Goal: Task Accomplishment & Management: Manage account settings

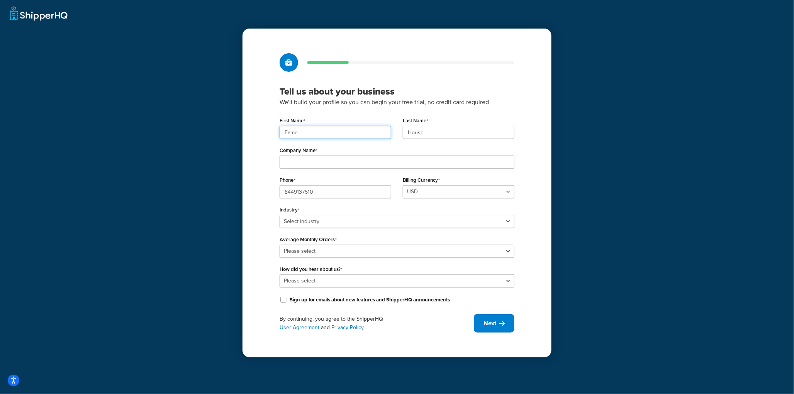
click at [307, 131] on input "Fame" at bounding box center [336, 132] width 112 height 13
paste input "UMG"
type input "UMG"
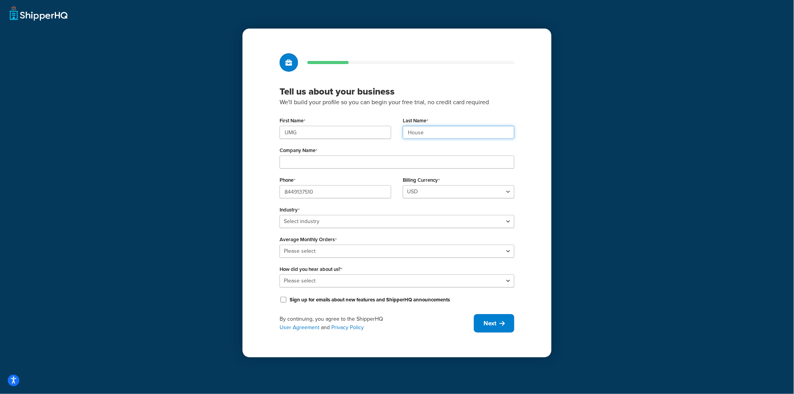
click at [432, 129] on input "House" at bounding box center [459, 132] width 112 height 13
paste input "UMG"
type input "UMG"
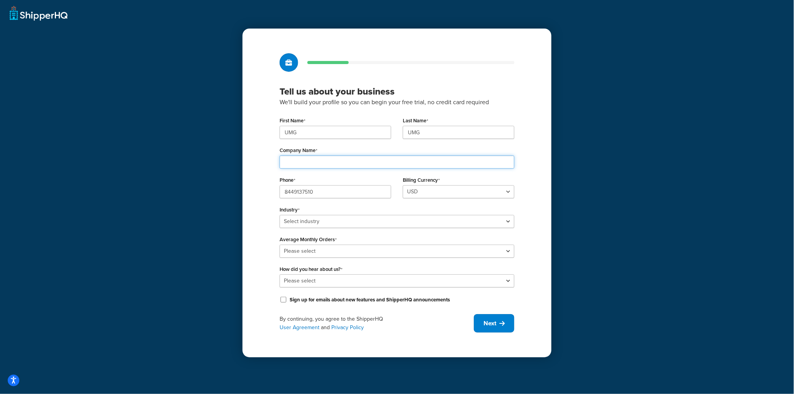
click at [352, 164] on input "Company Name" at bounding box center [397, 162] width 235 height 13
paste input "Universal Music Group"
type input "Universal Music Group"
click at [340, 229] on div "First Name UMG Last Name UMG Company Name Universal Music Group Phone 844913751…" at bounding box center [397, 210] width 235 height 190
click at [338, 221] on select "Select industry Automotive Adult Agriculture Alcohol, Tobacco & CBD Arts & Craf…" at bounding box center [397, 221] width 235 height 13
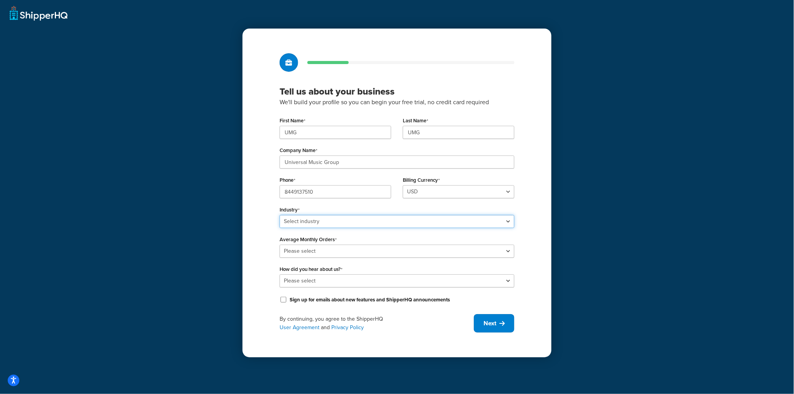
select select "25"
click at [280, 215] on select "Select industry Automotive Adult Agriculture Alcohol, Tobacco & CBD Arts & Craf…" at bounding box center [397, 221] width 235 height 13
click at [323, 248] on select "Please select 0-500 501-1,000 1,001-10,000 10,001-20,000 Over 20,000" at bounding box center [397, 251] width 235 height 13
select select "3"
click at [280, 245] on select "Please select 0-500 501-1,000 1,001-10,000 10,001-20,000 Over 20,000" at bounding box center [397, 251] width 235 height 13
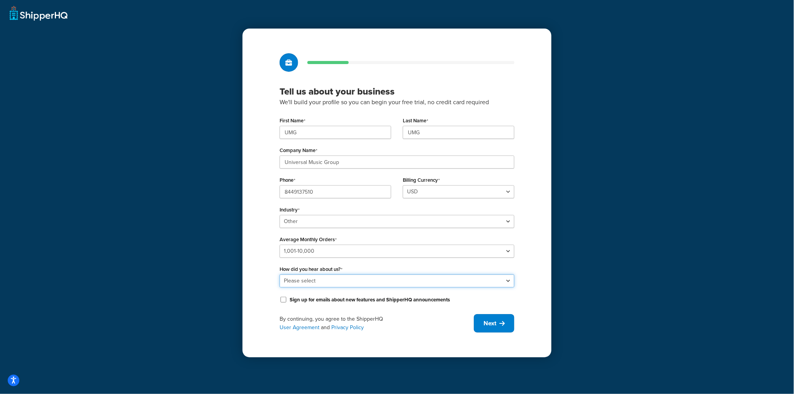
click at [322, 279] on select "Please select Online Search App Store or Marketplace Listing Referred by Agency…" at bounding box center [397, 281] width 235 height 13
select select "10"
click at [280, 275] on select "Please select Online Search App Store or Marketplace Listing Referred by Agency…" at bounding box center [397, 281] width 235 height 13
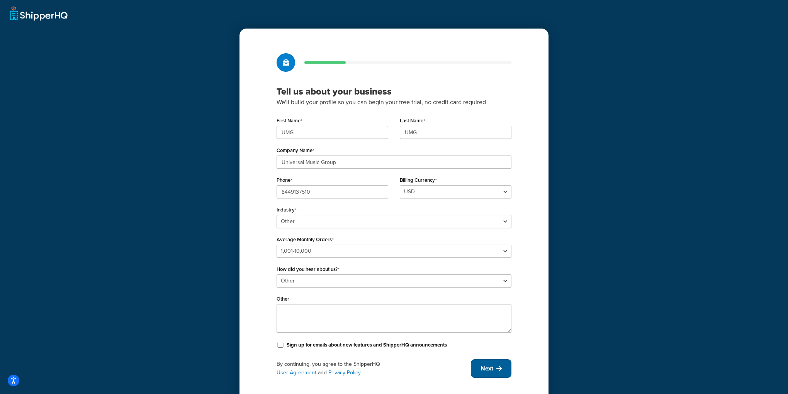
click at [482, 363] on button "Next" at bounding box center [491, 369] width 41 height 19
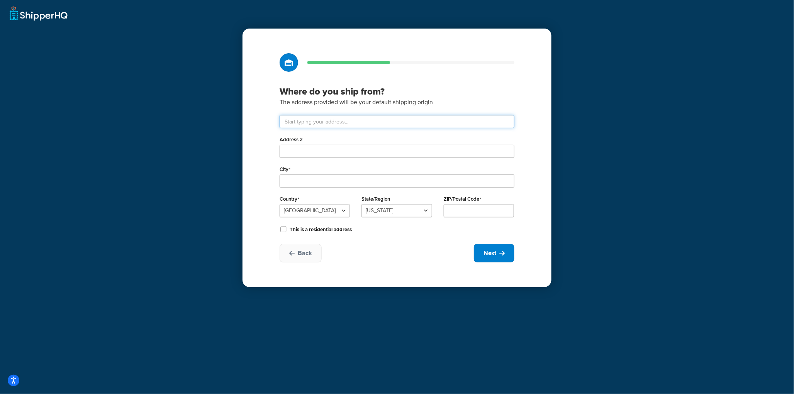
click at [341, 120] on input "text" at bounding box center [397, 121] width 235 height 13
click at [340, 121] on input "text" at bounding box center [397, 121] width 235 height 13
paste input "123 S Broad St, 26th Floor"
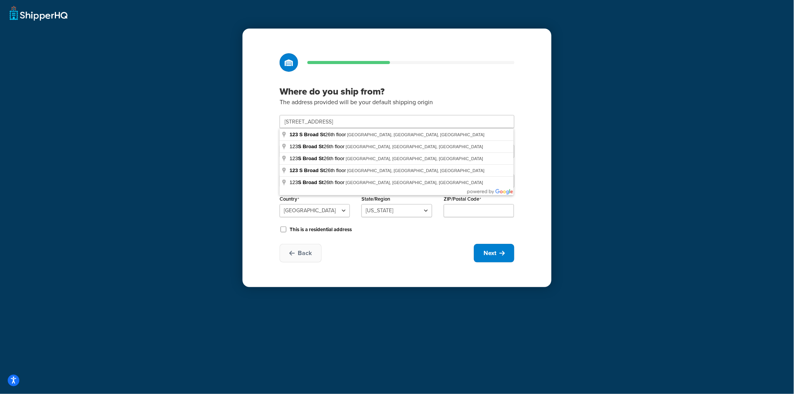
type input "123 S Broad St 26th floor"
type input "Philadelphia"
select select "38"
type input "19109"
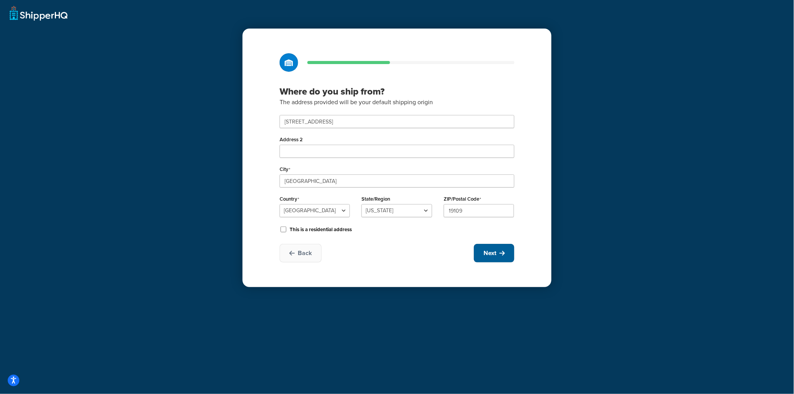
click at [495, 255] on span "Next" at bounding box center [490, 253] width 13 height 8
select select "1"
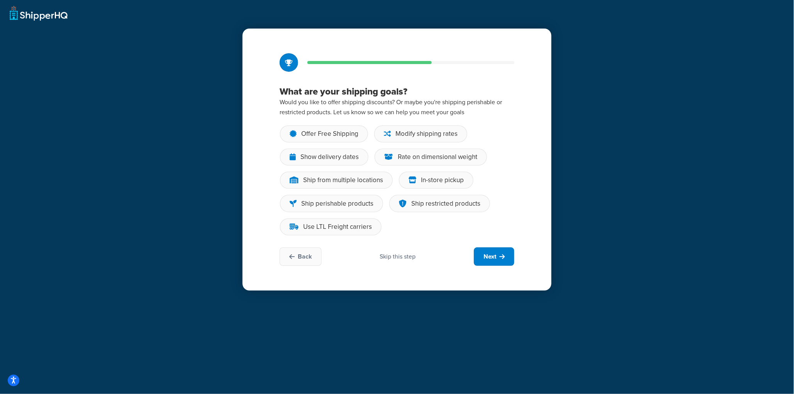
click at [407, 260] on div "Skip this step" at bounding box center [398, 257] width 36 height 8
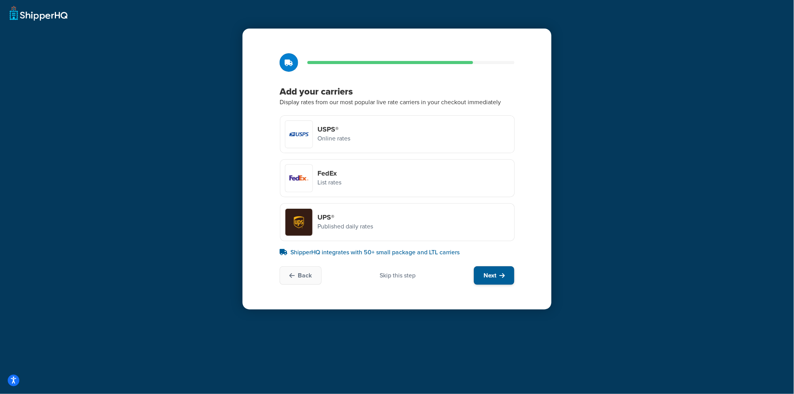
click at [487, 272] on span "Next" at bounding box center [490, 276] width 13 height 8
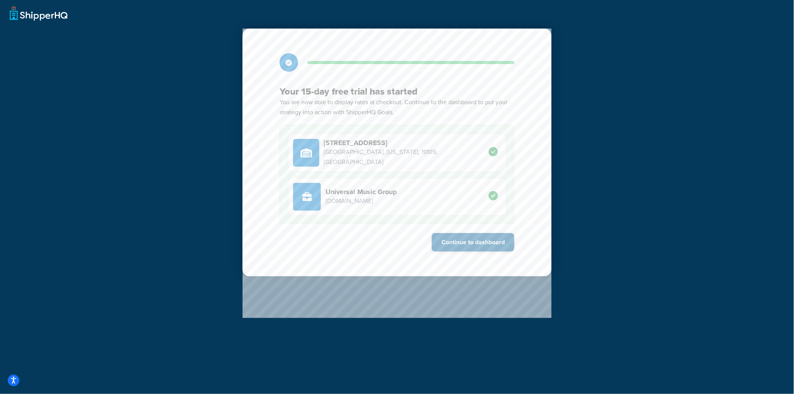
drag, startPoint x: 470, startPoint y: 252, endPoint x: 471, endPoint y: 245, distance: 6.6
click at [471, 250] on div "Your 15-day free trial has started You are now able to display rates at checkou…" at bounding box center [397, 153] width 309 height 248
click at [472, 243] on button "Continue to dashboard" at bounding box center [473, 242] width 83 height 19
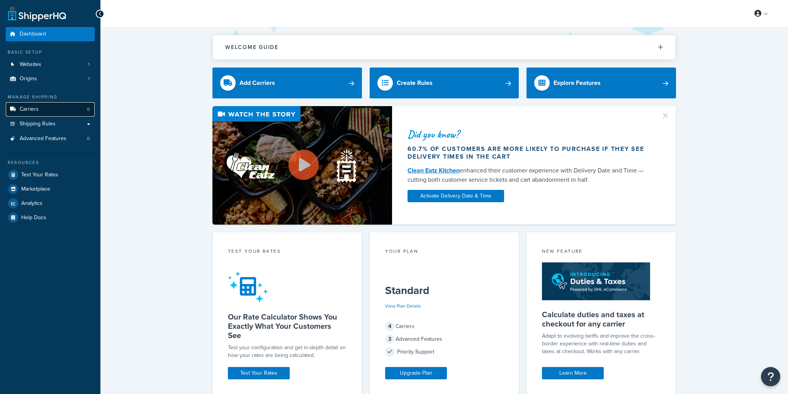
click at [22, 108] on span "Carriers" at bounding box center [29, 109] width 19 height 7
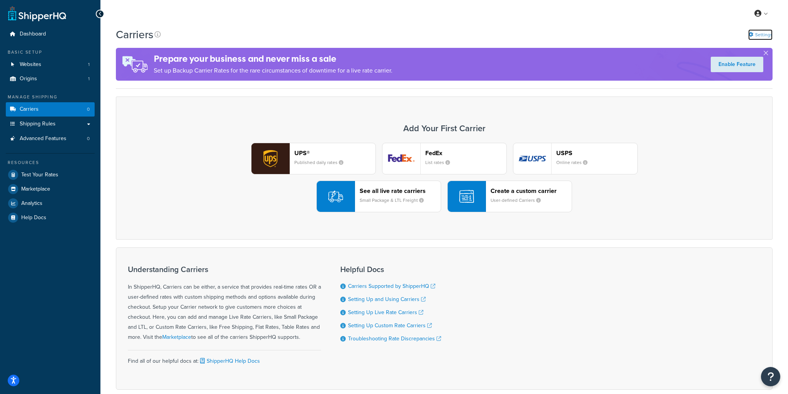
click at [761, 35] on link "Settings" at bounding box center [760, 34] width 24 height 11
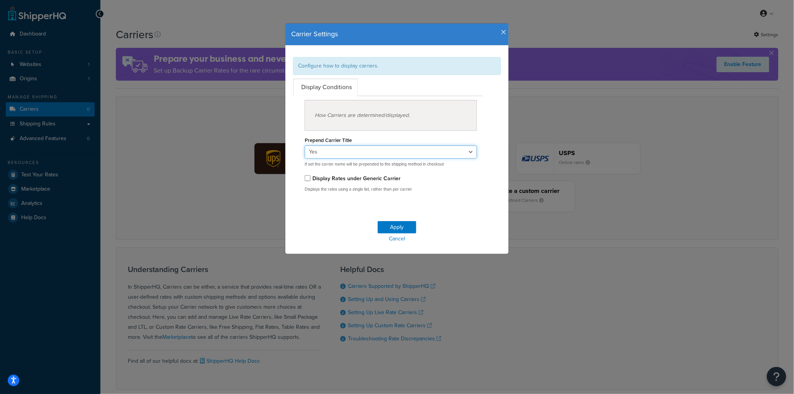
click at [352, 150] on select "Yes No" at bounding box center [391, 152] width 172 height 13
select select "false"
click at [305, 146] on select "Yes No" at bounding box center [391, 152] width 172 height 13
click at [395, 226] on button "Apply" at bounding box center [397, 227] width 39 height 12
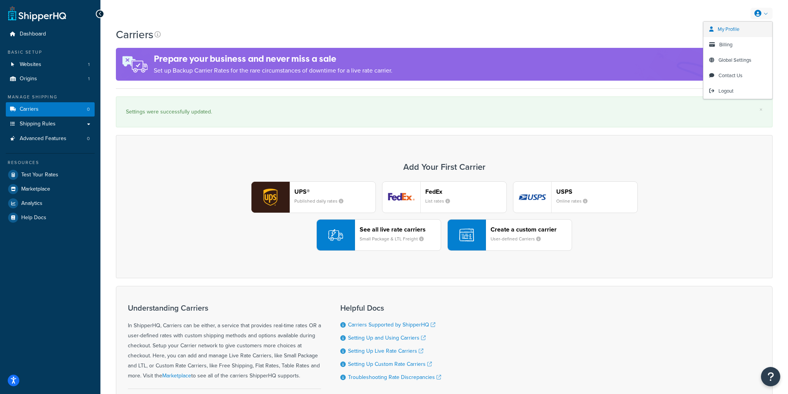
click at [744, 25] on link "My Profile" at bounding box center [738, 29] width 69 height 15
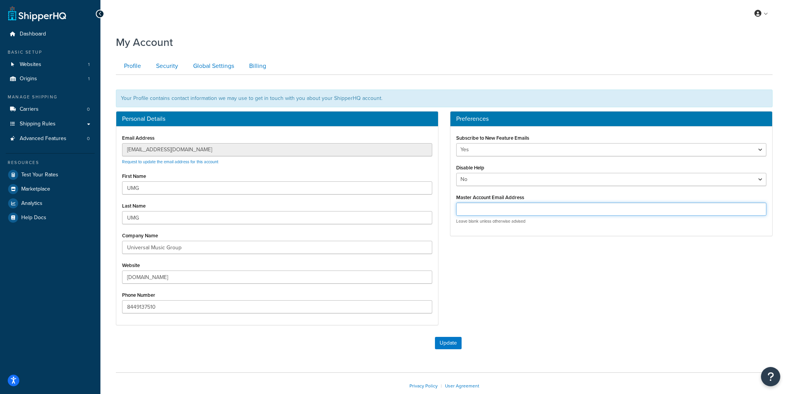
click at [469, 210] on input "Master Account Email Address" at bounding box center [611, 209] width 310 height 13
paste input "customercare@famehouse.net"
type input "customercare@famehouse.net"
click at [447, 345] on button "Update" at bounding box center [448, 343] width 27 height 12
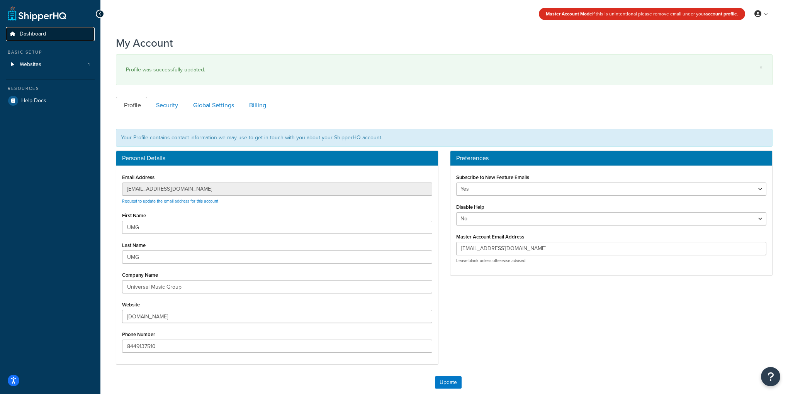
click at [56, 38] on link "Dashboard" at bounding box center [50, 34] width 89 height 14
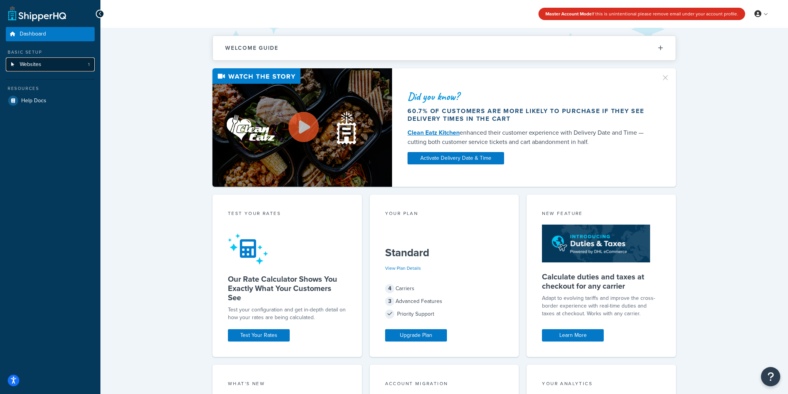
click at [40, 63] on span "Websites" at bounding box center [31, 64] width 22 height 7
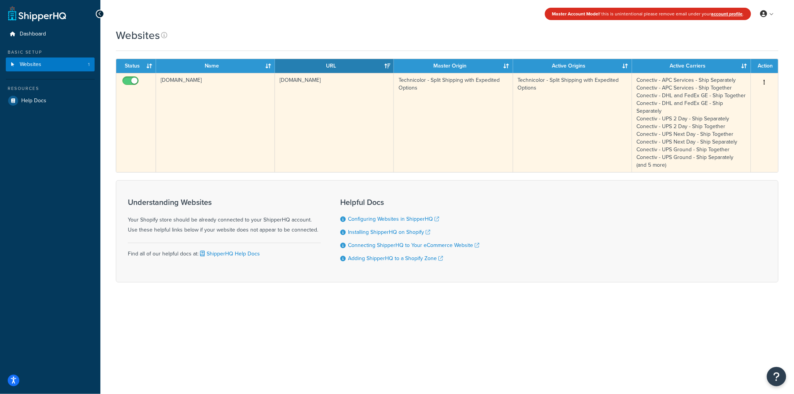
click at [762, 85] on button "button" at bounding box center [765, 82] width 11 height 12
click at [746, 91] on link "Edit" at bounding box center [734, 98] width 61 height 16
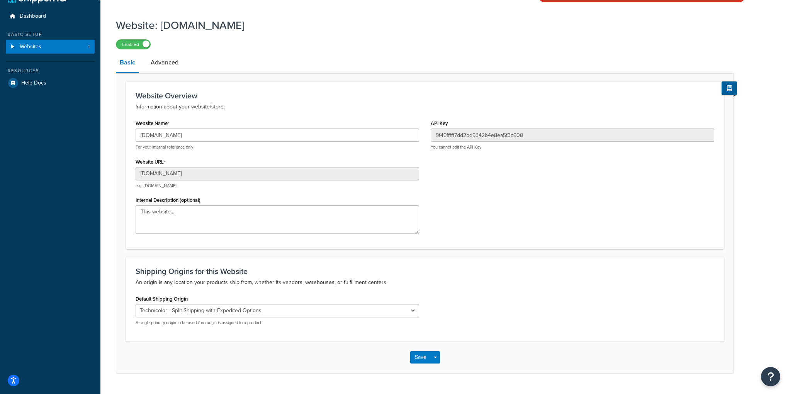
scroll to position [36, 0]
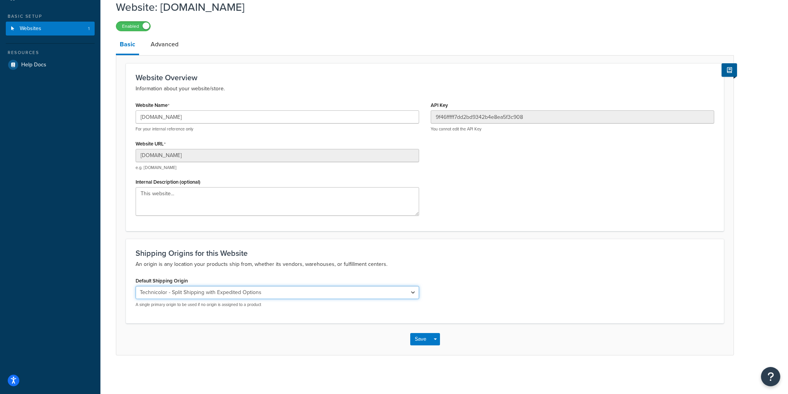
click at [242, 291] on select "El Famoso Artist Endeavor (OG) Graphik Dimensions Artivise Printful [PERSON_NAM…" at bounding box center [278, 292] width 284 height 13
select select "68760"
click at [136, 286] on select "El Famoso Artist Endeavor (OG) Graphik Dimensions Artivise Printful [PERSON_NAM…" at bounding box center [278, 292] width 284 height 13
click at [415, 343] on button "Save" at bounding box center [420, 339] width 21 height 12
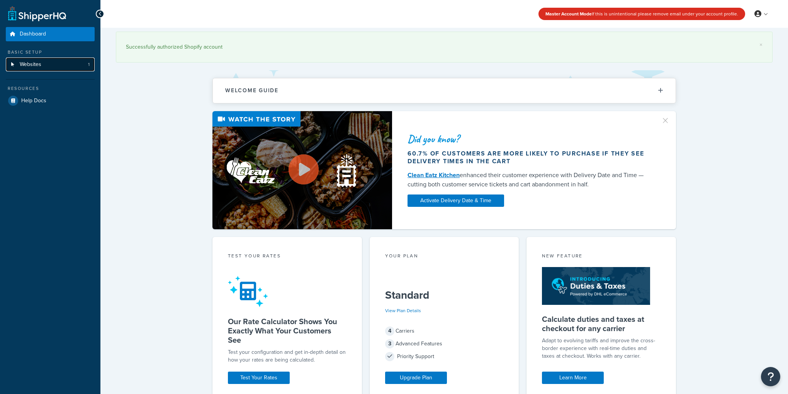
click at [17, 66] on link "Websites 1" at bounding box center [50, 65] width 89 height 14
